Goal: Book appointment/travel/reservation

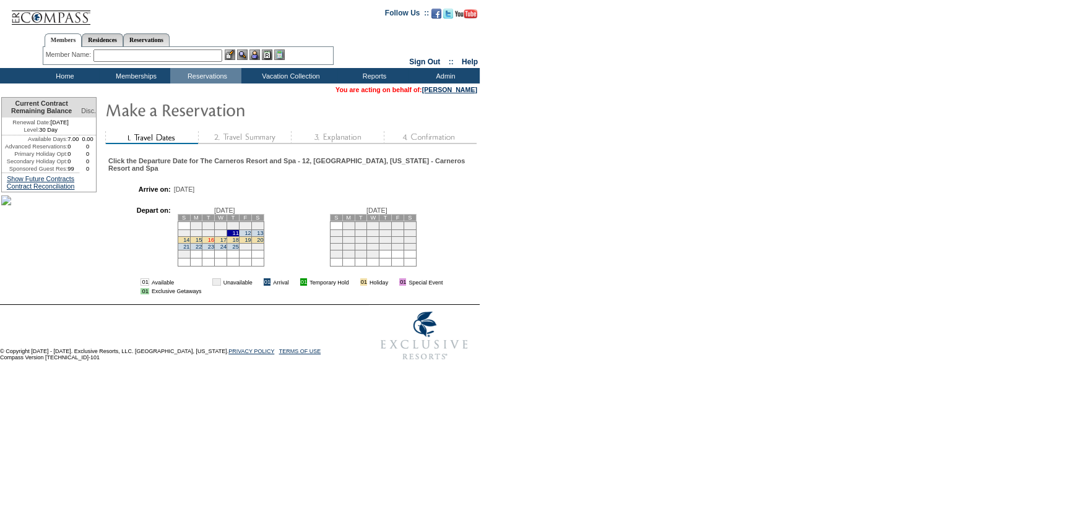
click at [214, 243] on link "16" at bounding box center [211, 240] width 6 height 6
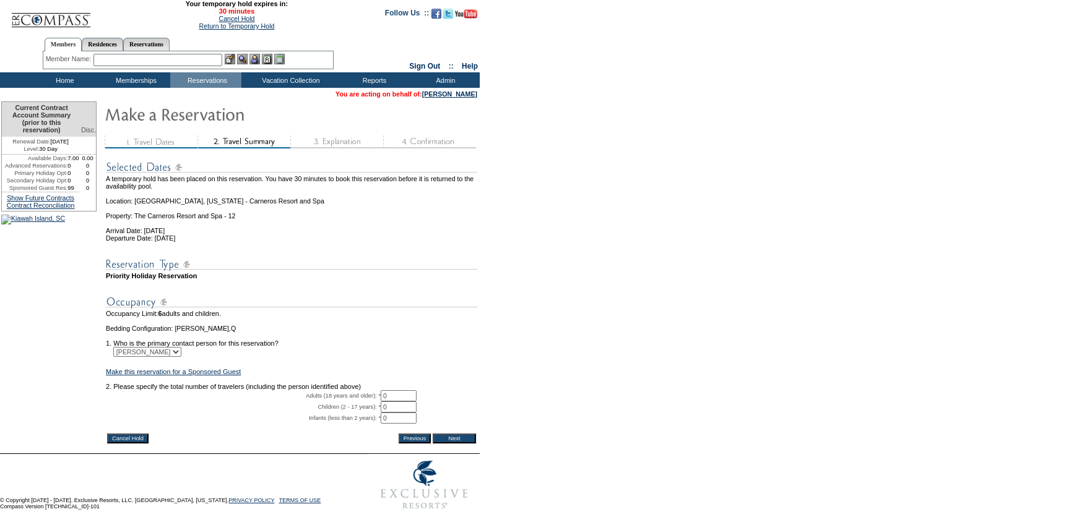
drag, startPoint x: 371, startPoint y: 407, endPoint x: 351, endPoint y: 393, distance: 24.0
click at [351, 402] on tbody "A temporary hold has been placed on this reservation. You have 30 minutes to bo…" at bounding box center [291, 291] width 371 height 279
type input "2"
click at [460, 444] on input "Next" at bounding box center [453, 439] width 43 height 10
